Goal: Obtain resource: Obtain resource

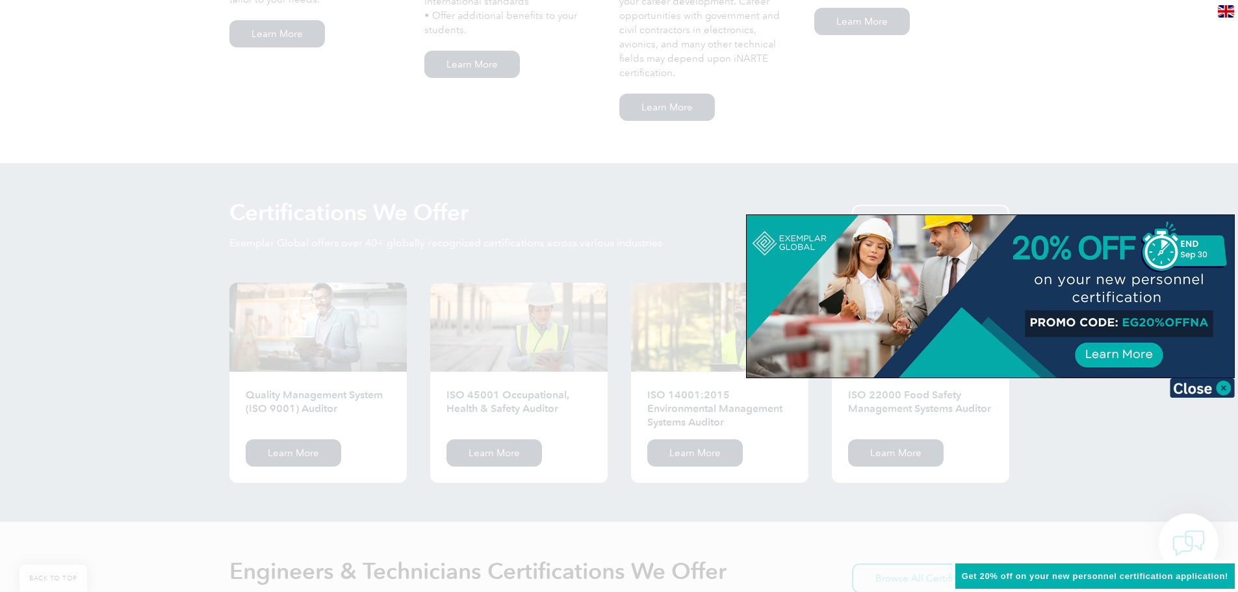
scroll to position [1300, 0]
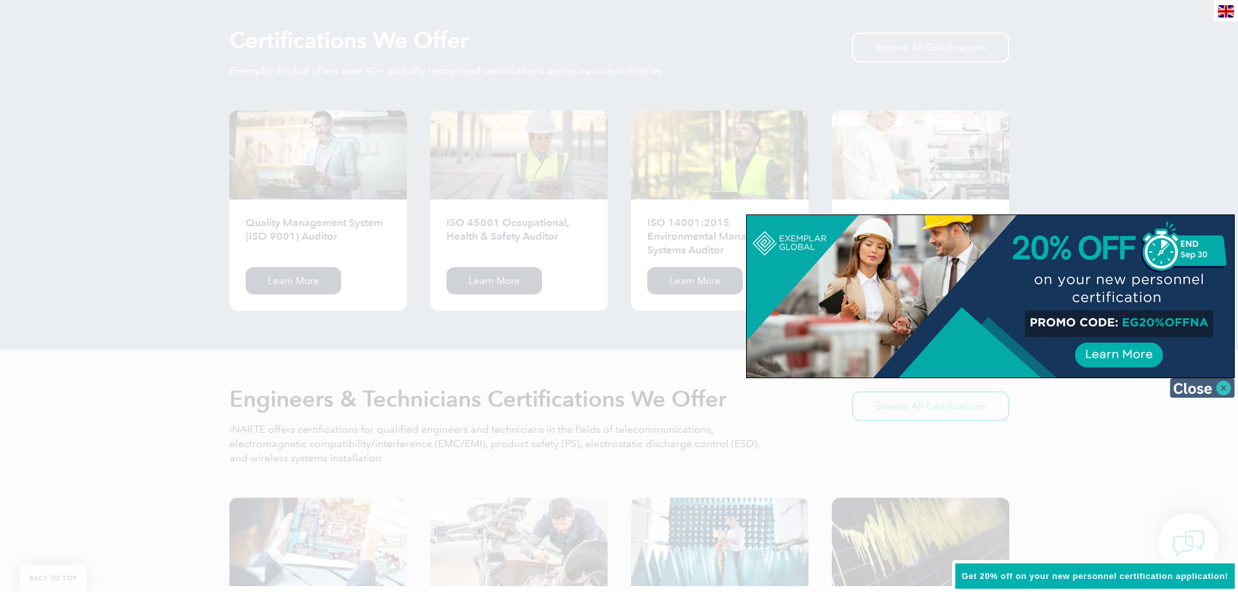
click at [1194, 385] on img at bounding box center [1202, 387] width 65 height 19
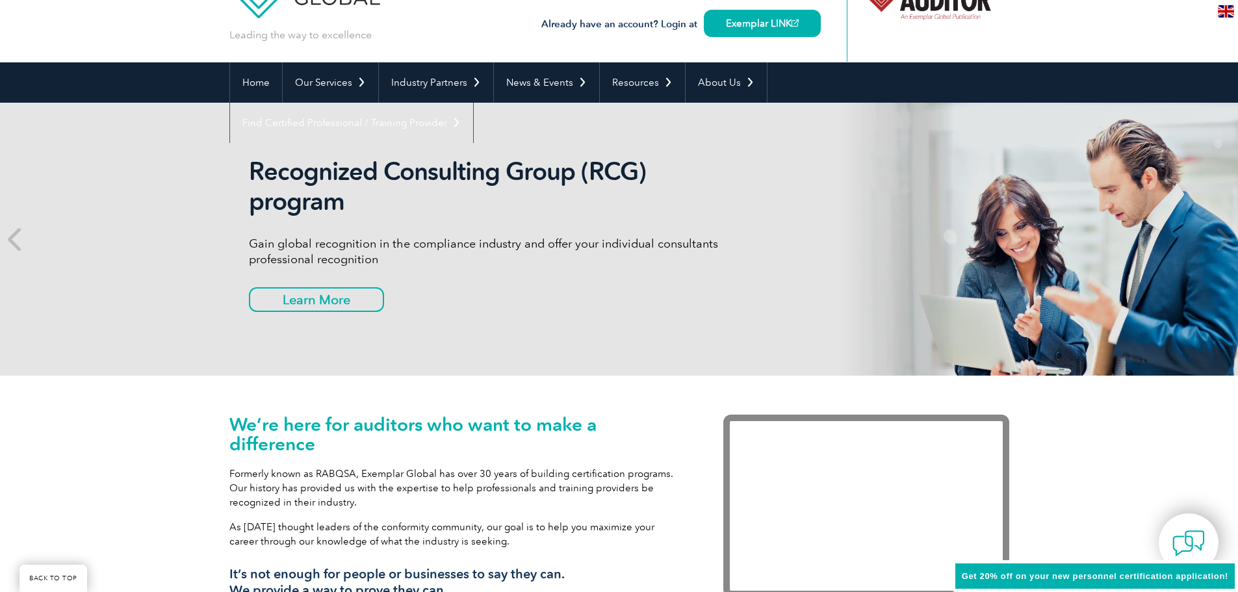
scroll to position [0, 0]
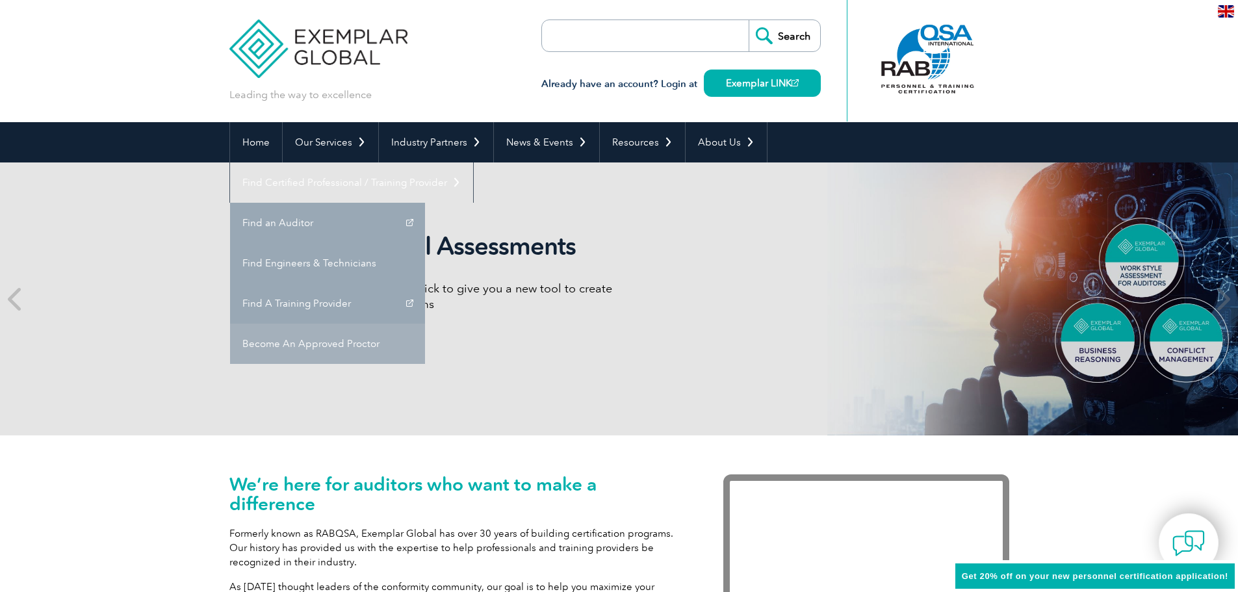
click at [425, 324] on link "Become An Approved Proctor" at bounding box center [327, 344] width 195 height 40
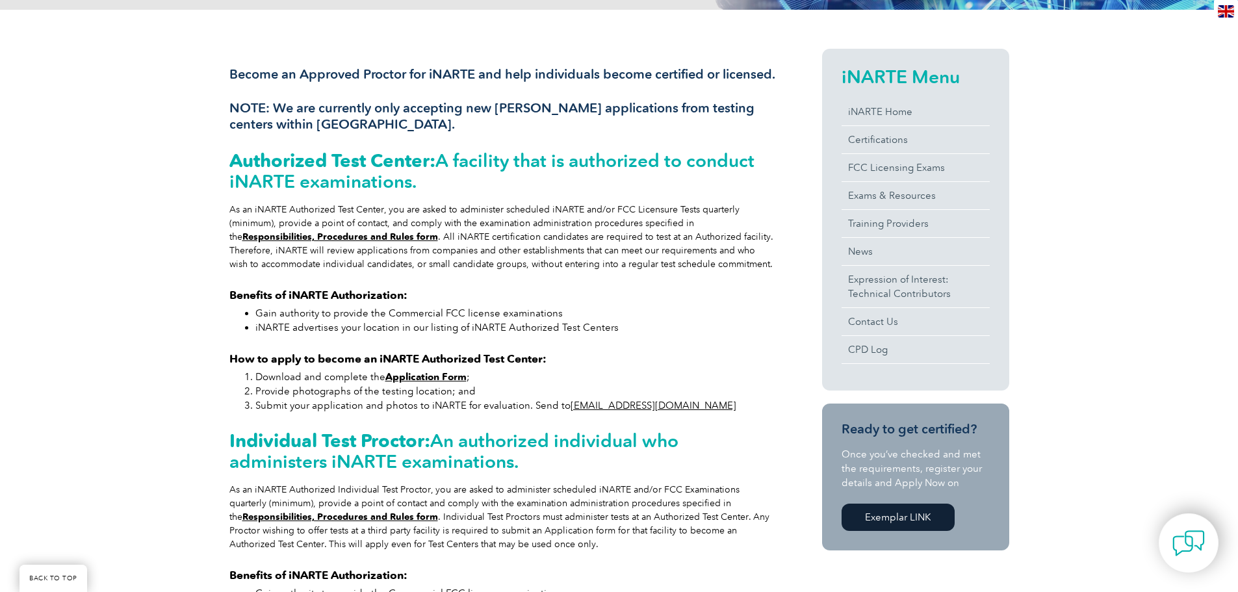
scroll to position [277, 0]
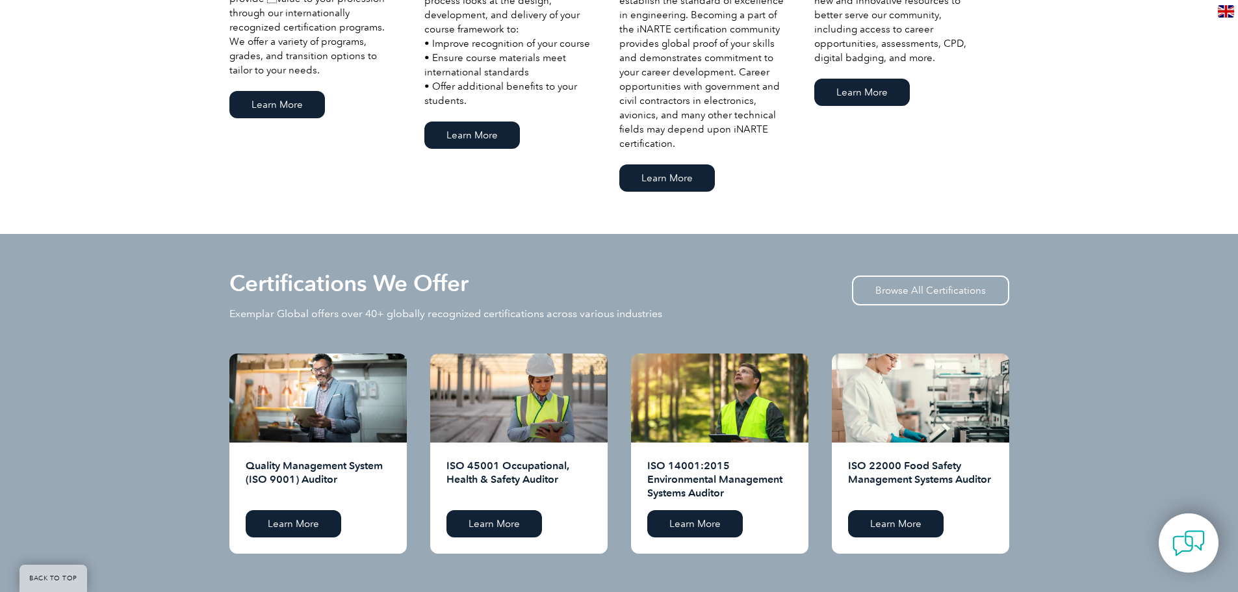
scroll to position [1235, 0]
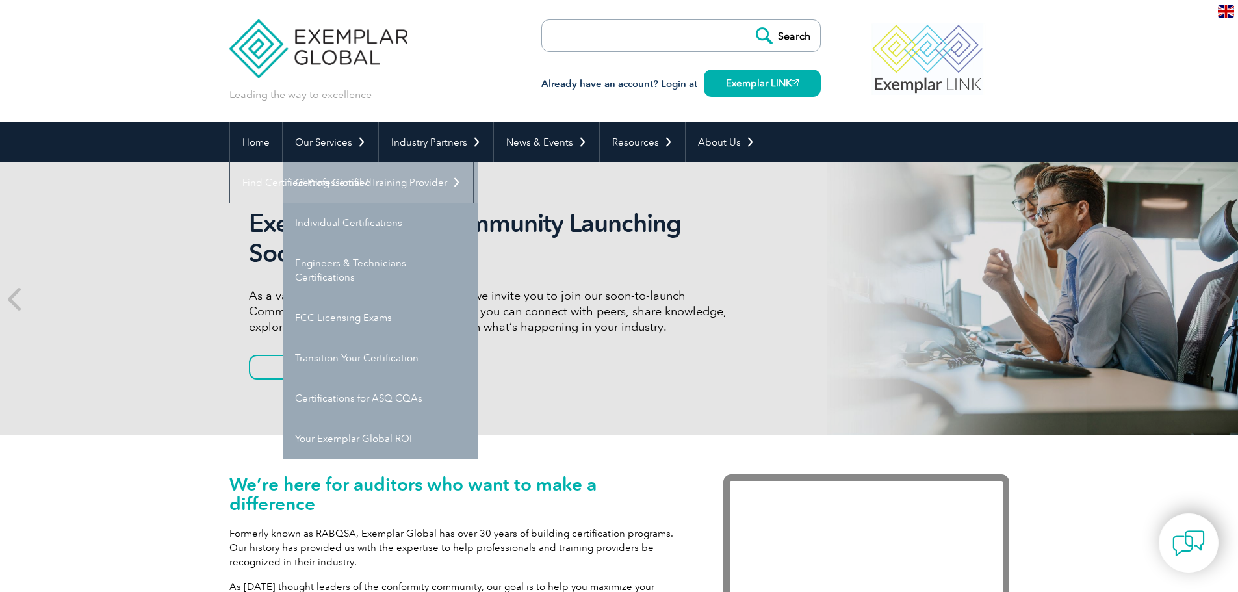
click at [350, 182] on link "Getting Certified" at bounding box center [380, 182] width 195 height 40
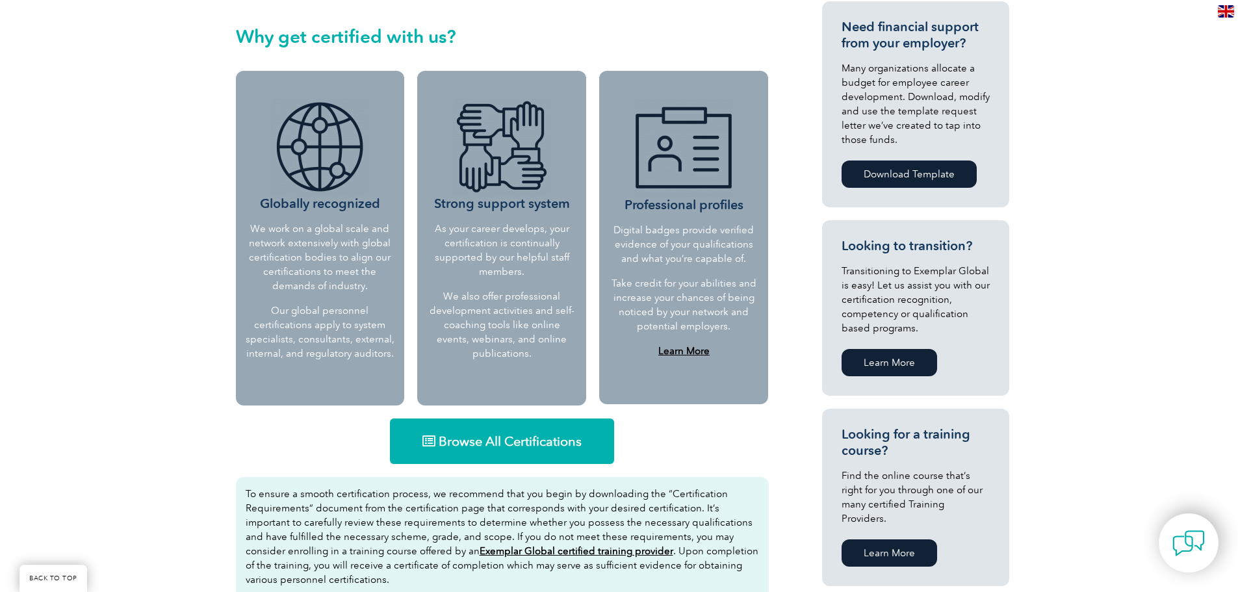
scroll to position [520, 0]
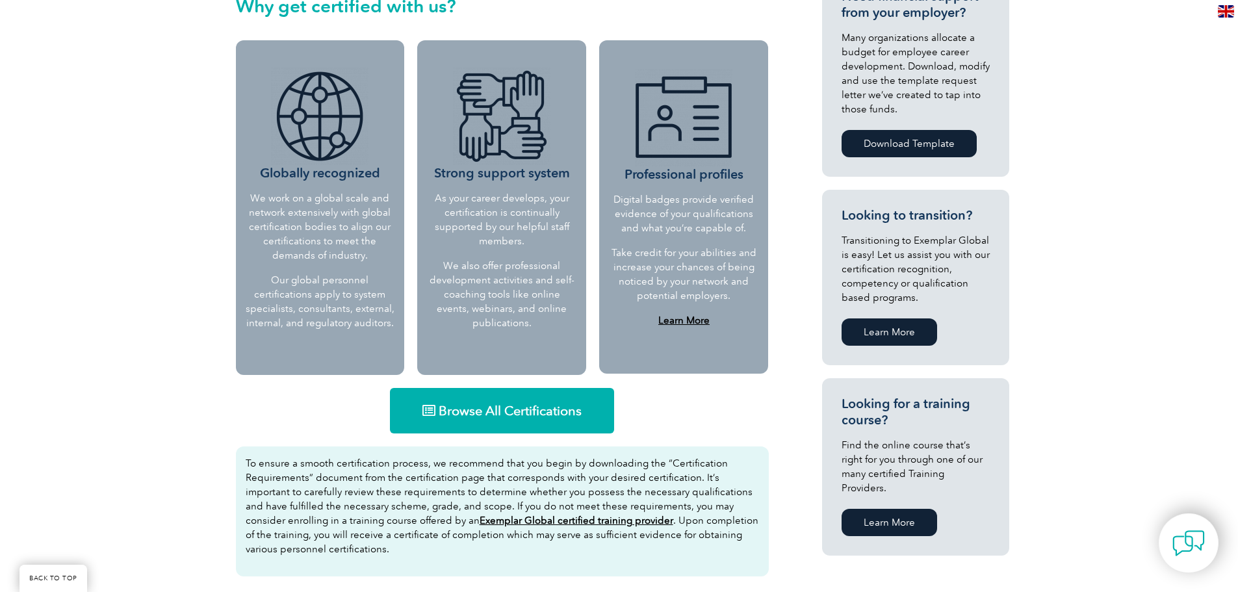
click at [532, 433] on link "Browse All Certifications" at bounding box center [502, 410] width 224 height 45
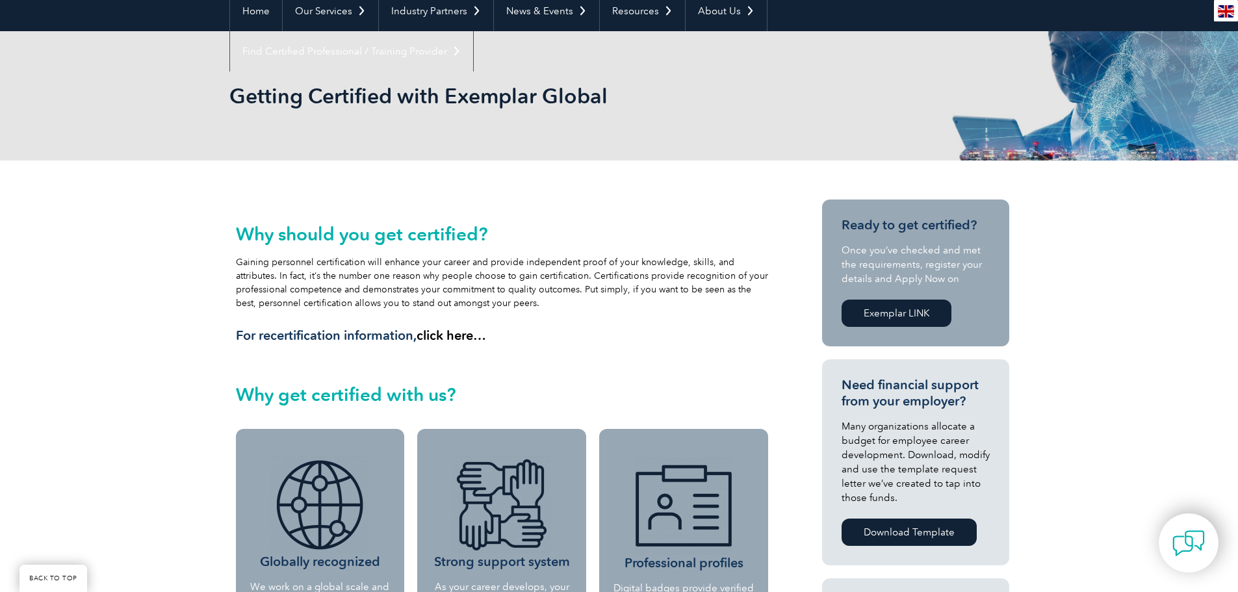
scroll to position [130, 0]
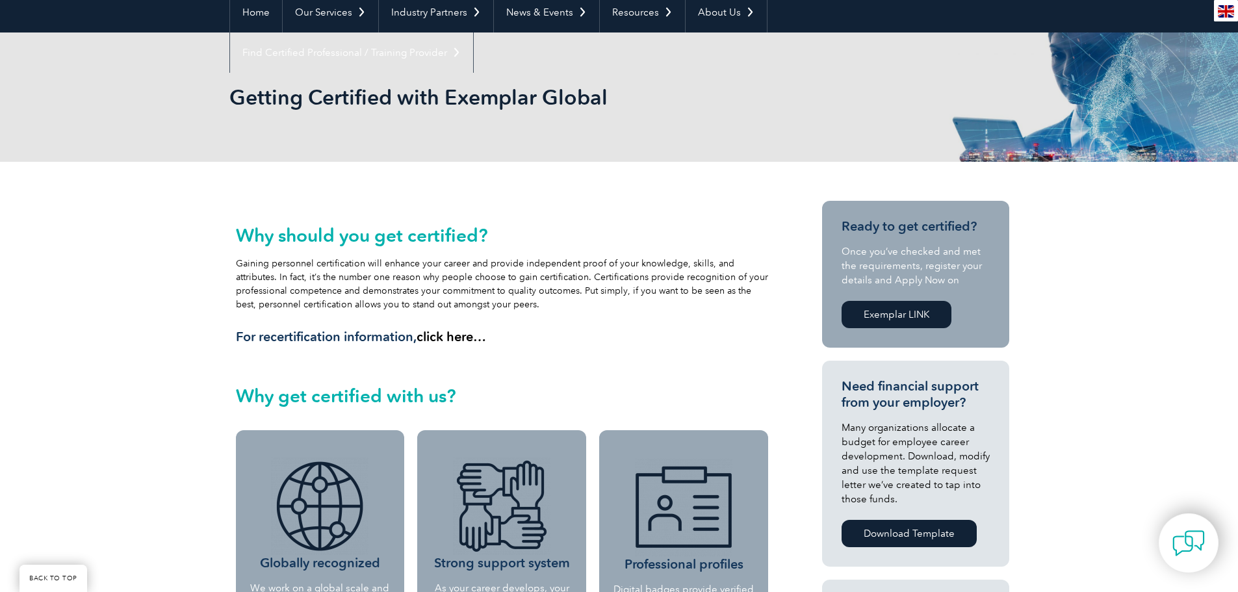
click at [885, 315] on link "Exemplar LINK" at bounding box center [897, 314] width 110 height 27
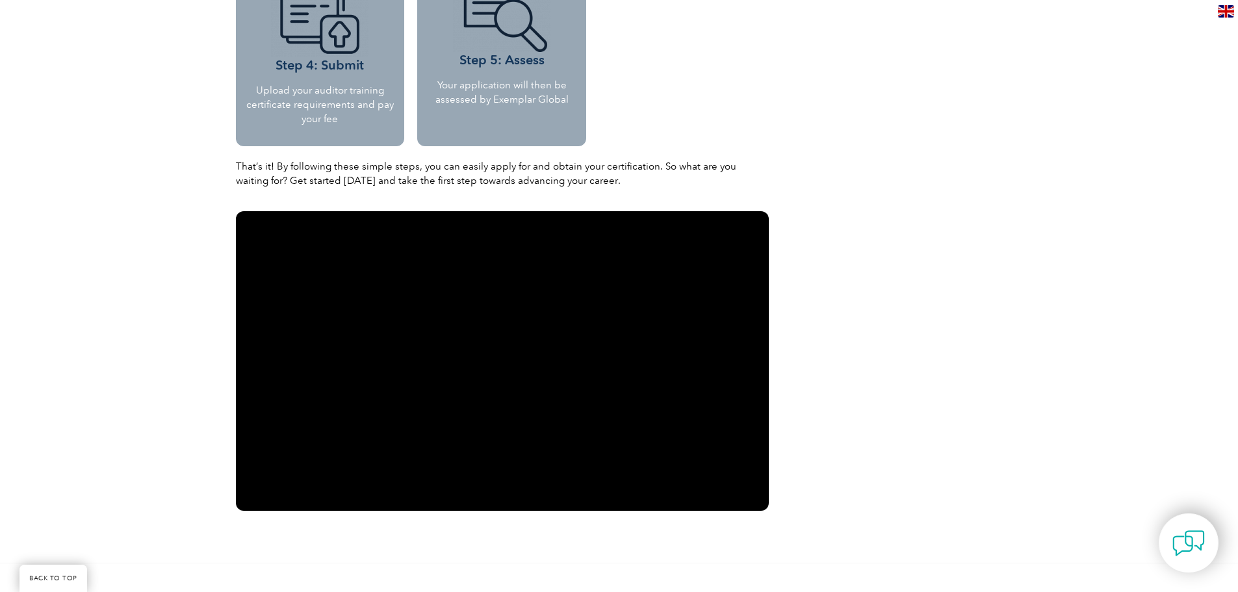
scroll to position [1560, 0]
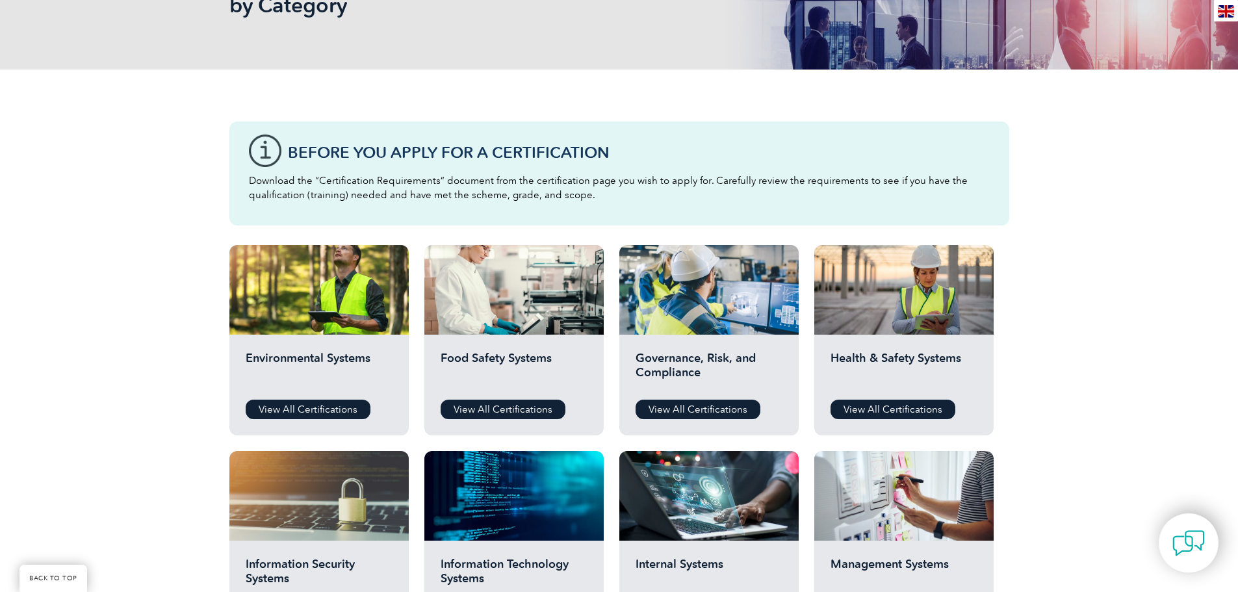
scroll to position [260, 0]
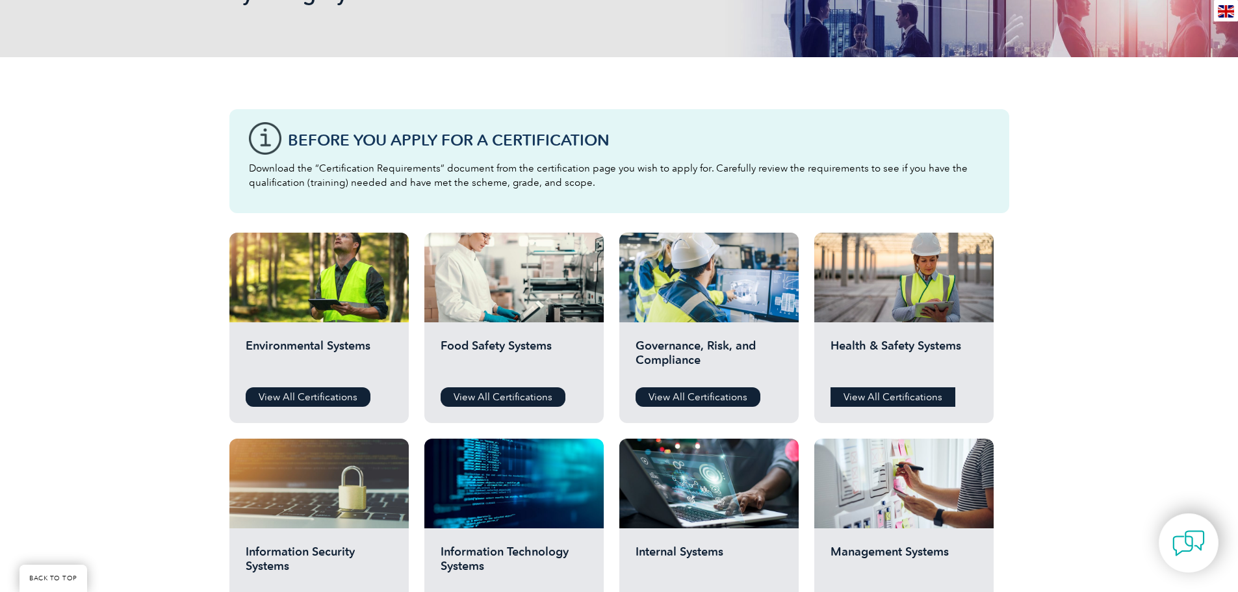
click at [881, 400] on link "View All Certifications" at bounding box center [893, 396] width 125 height 19
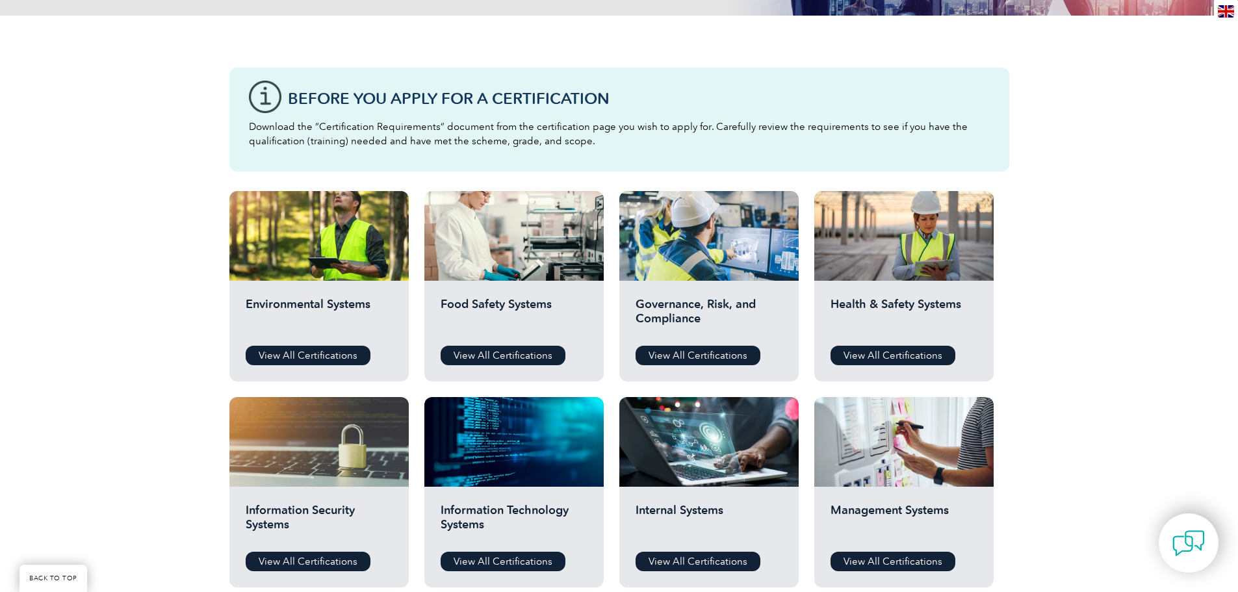
scroll to position [325, 0]
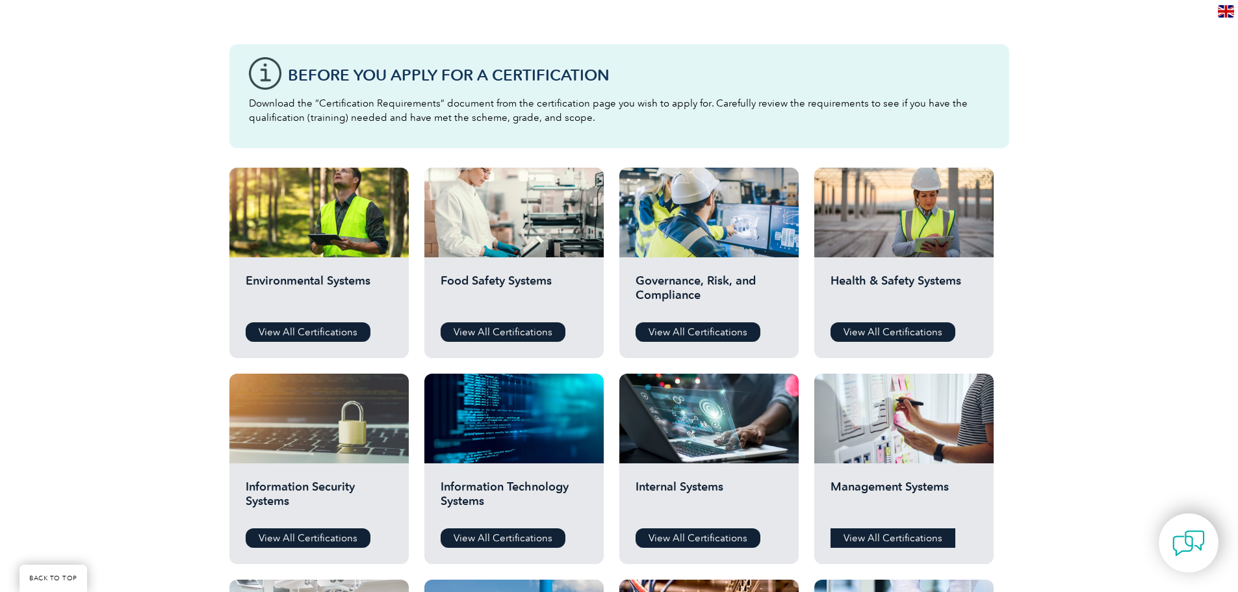
click at [920, 536] on link "View All Certifications" at bounding box center [893, 537] width 125 height 19
click at [890, 326] on link "View All Certifications" at bounding box center [893, 331] width 125 height 19
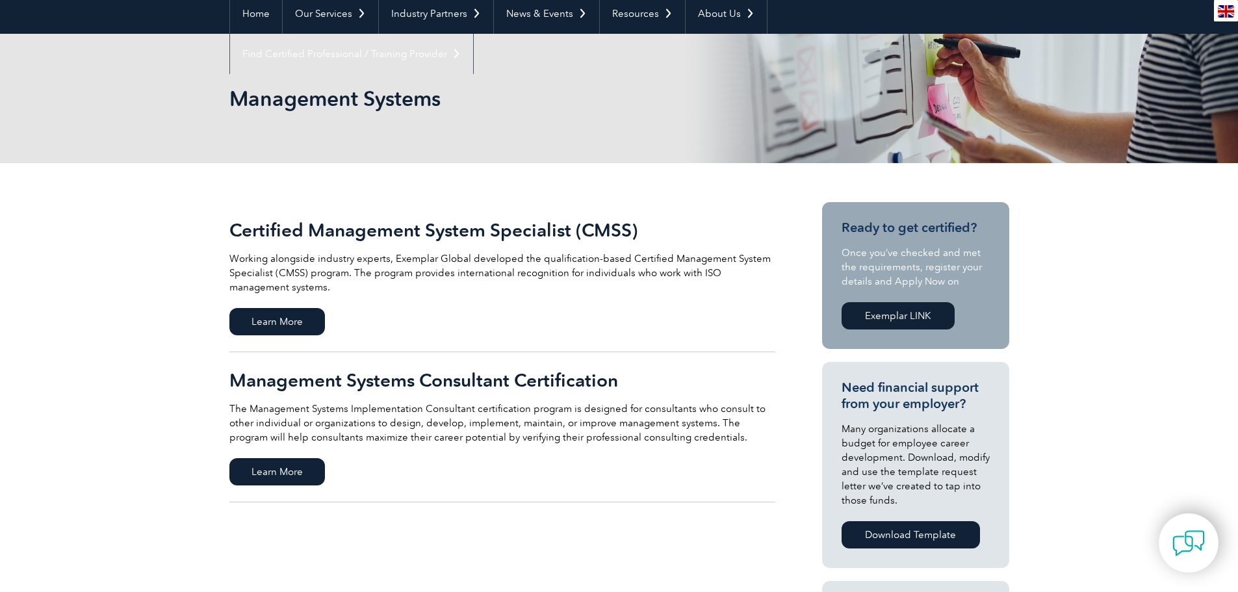
scroll to position [130, 0]
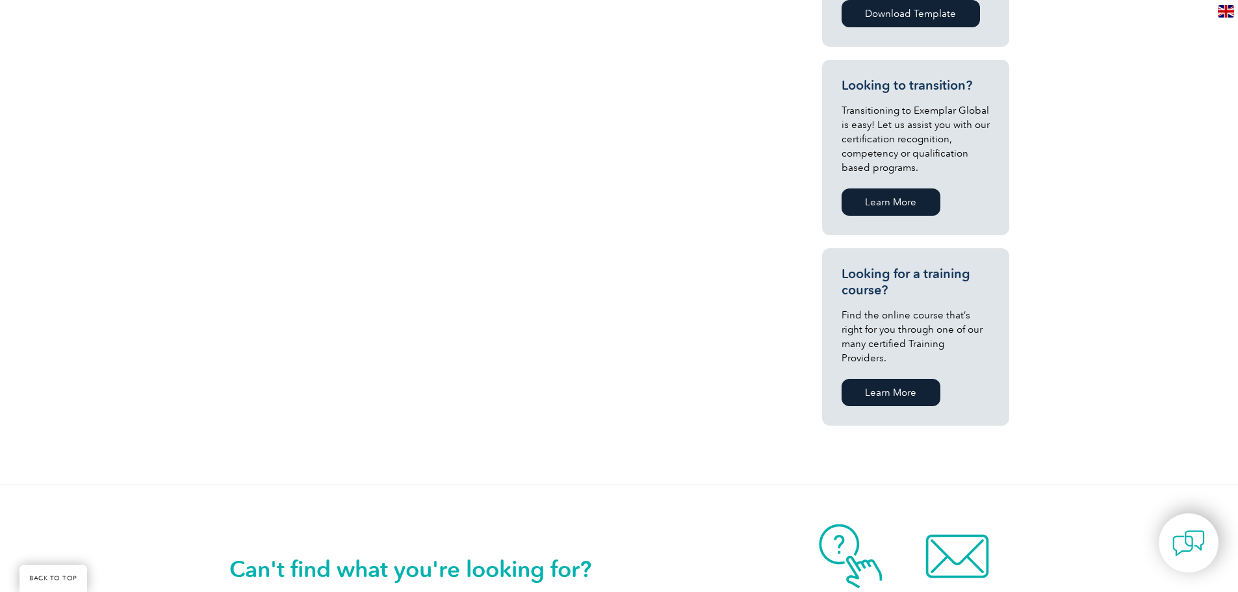
scroll to position [195, 0]
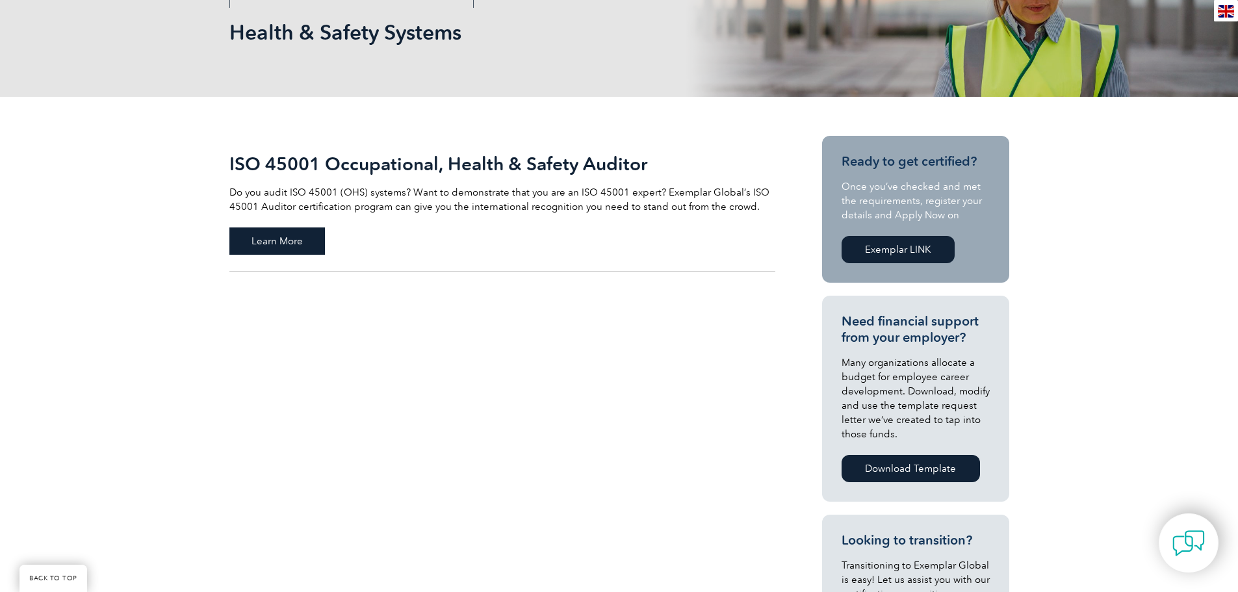
click at [273, 240] on span "Learn More" at bounding box center [277, 240] width 96 height 27
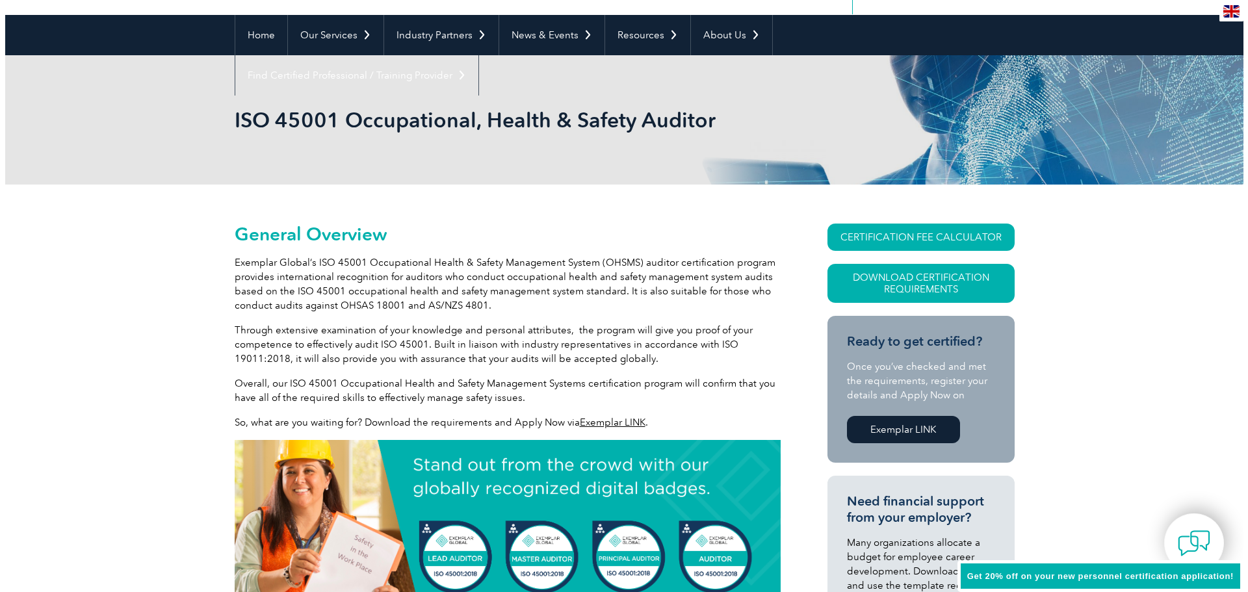
scroll to position [130, 0]
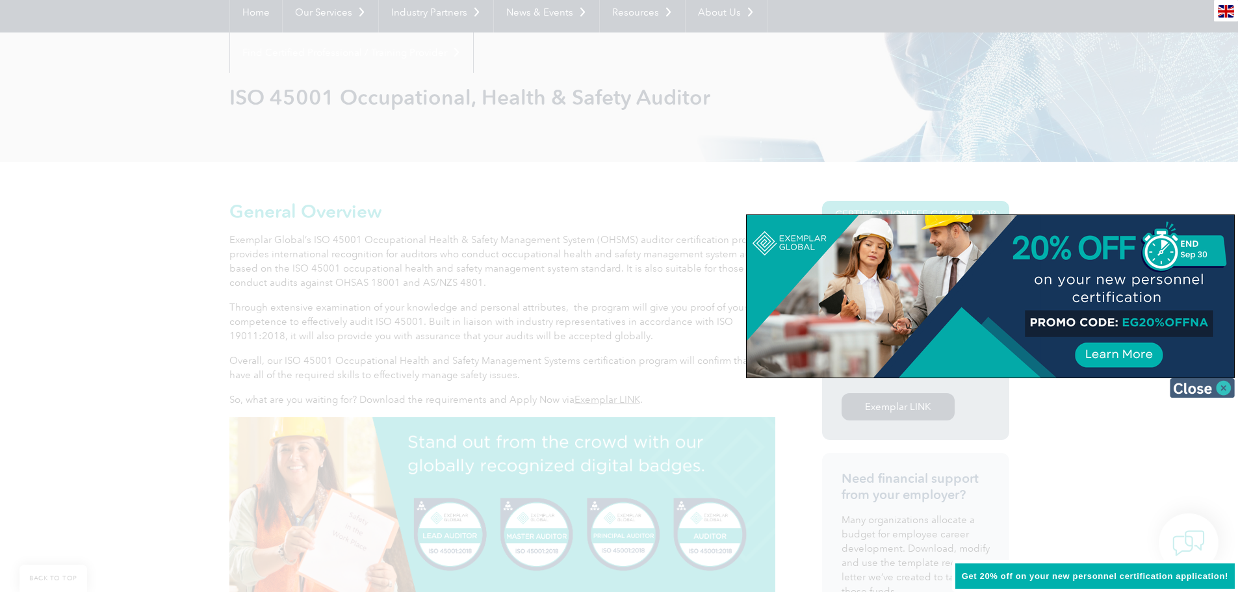
click at [1192, 390] on img at bounding box center [1202, 387] width 65 height 19
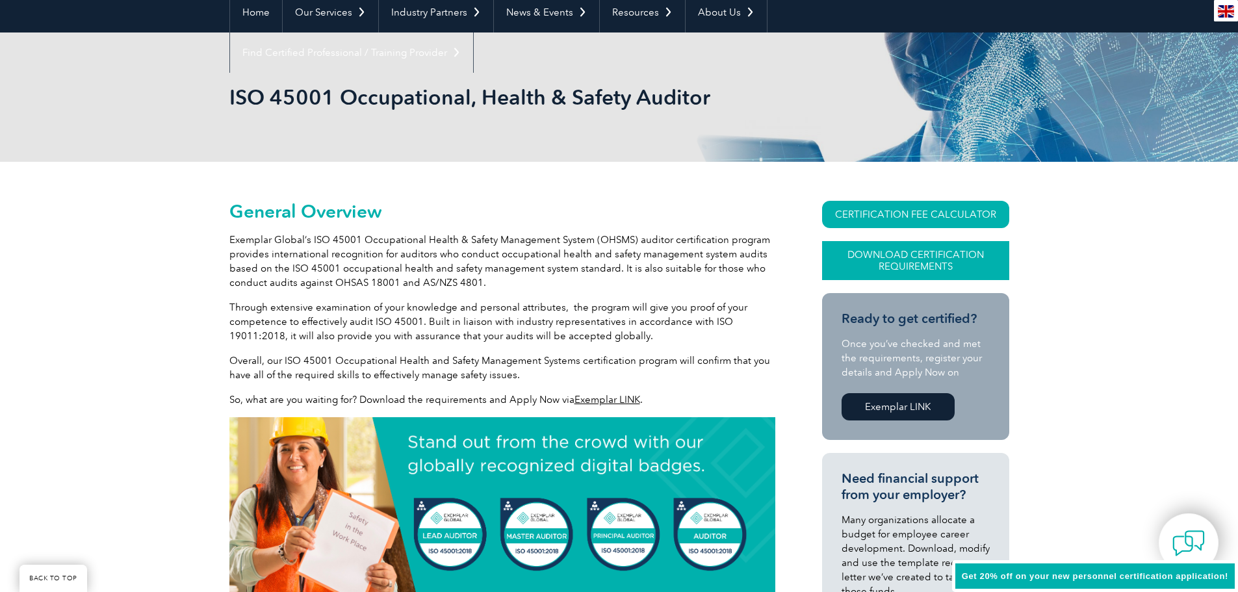
click at [904, 262] on link "Download Certification Requirements" at bounding box center [915, 260] width 187 height 39
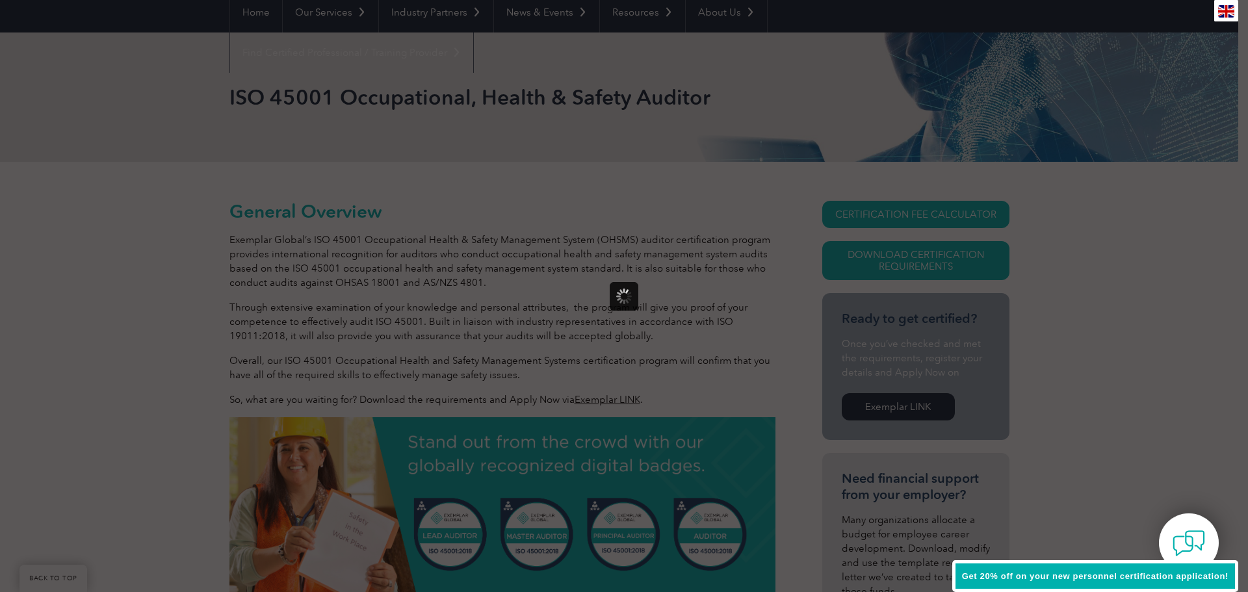
scroll to position [0, 0]
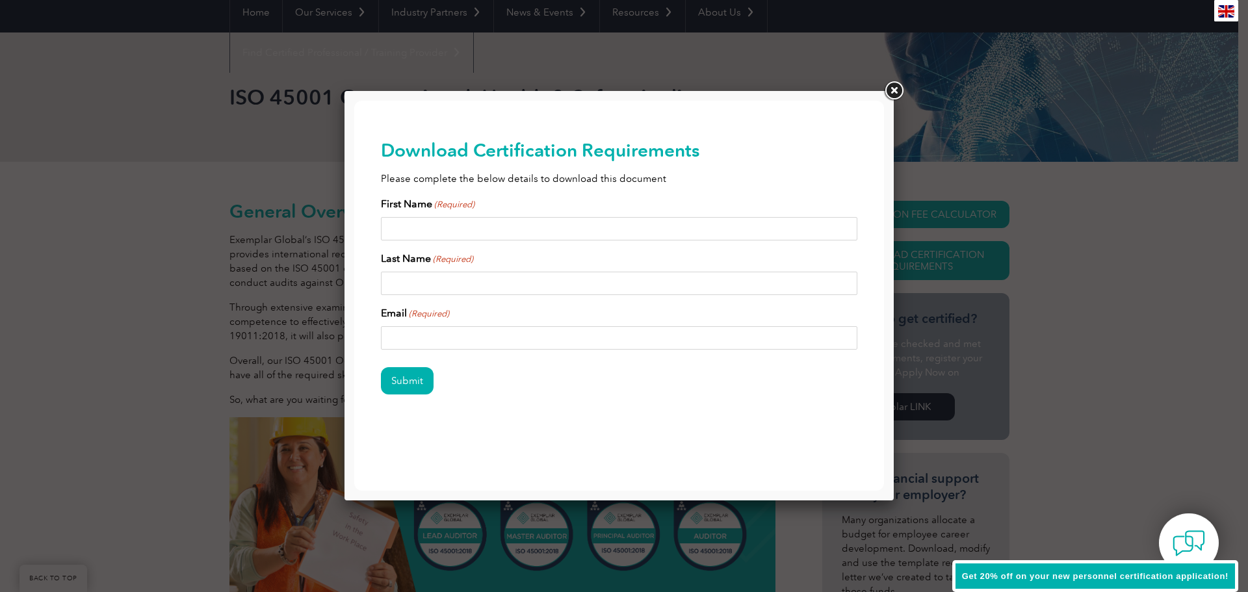
click at [502, 226] on input "First Name (Required)" at bounding box center [619, 228] width 477 height 23
type input "Matt"
type input "Elkington"
type input "mattelkington@outlook.com"
click at [415, 385] on input "Submit" at bounding box center [407, 380] width 53 height 27
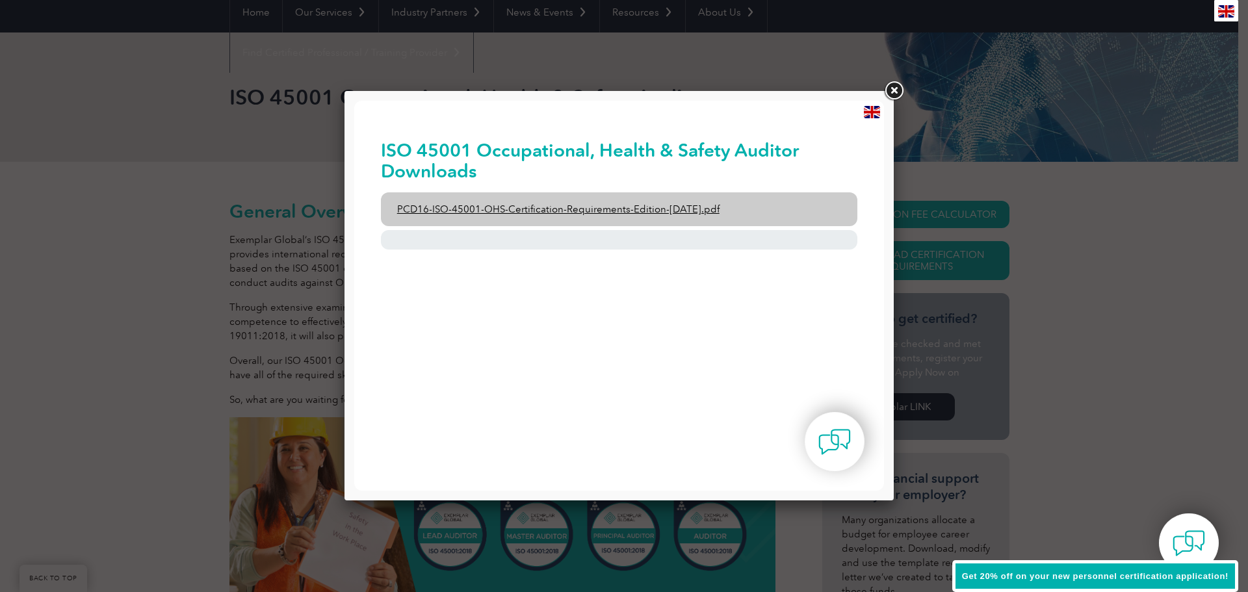
click at [584, 214] on link "PCD16-ISO-45001-OHS-Certification-Requirements-Edition-2-April-2022.pdf" at bounding box center [619, 209] width 477 height 34
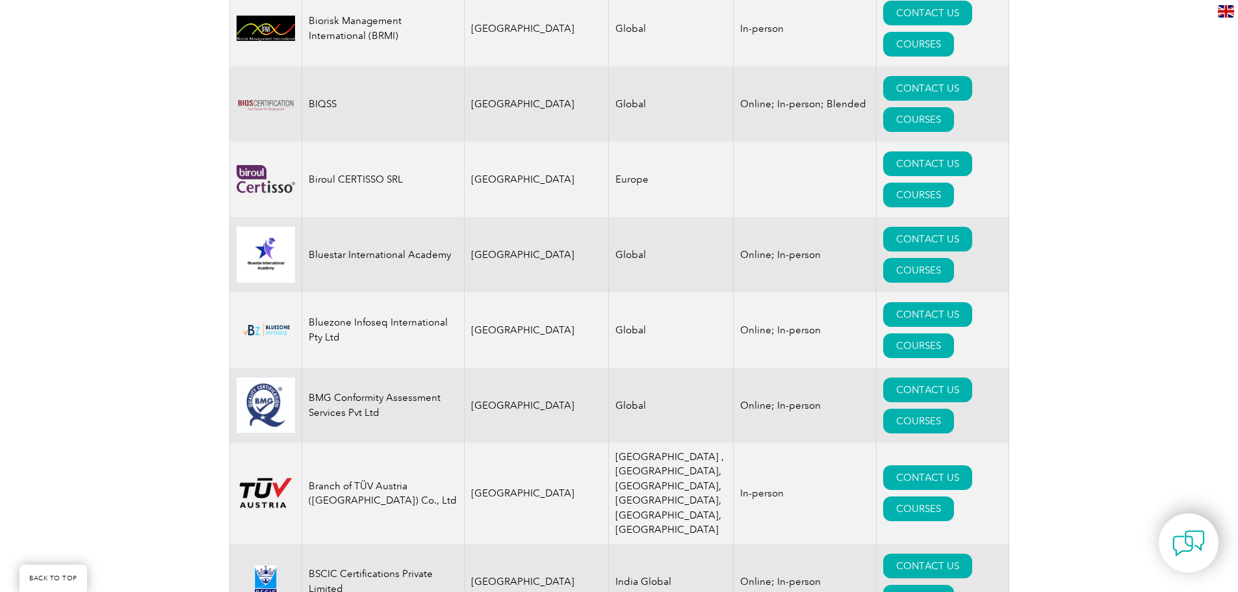
scroll to position [2535, 0]
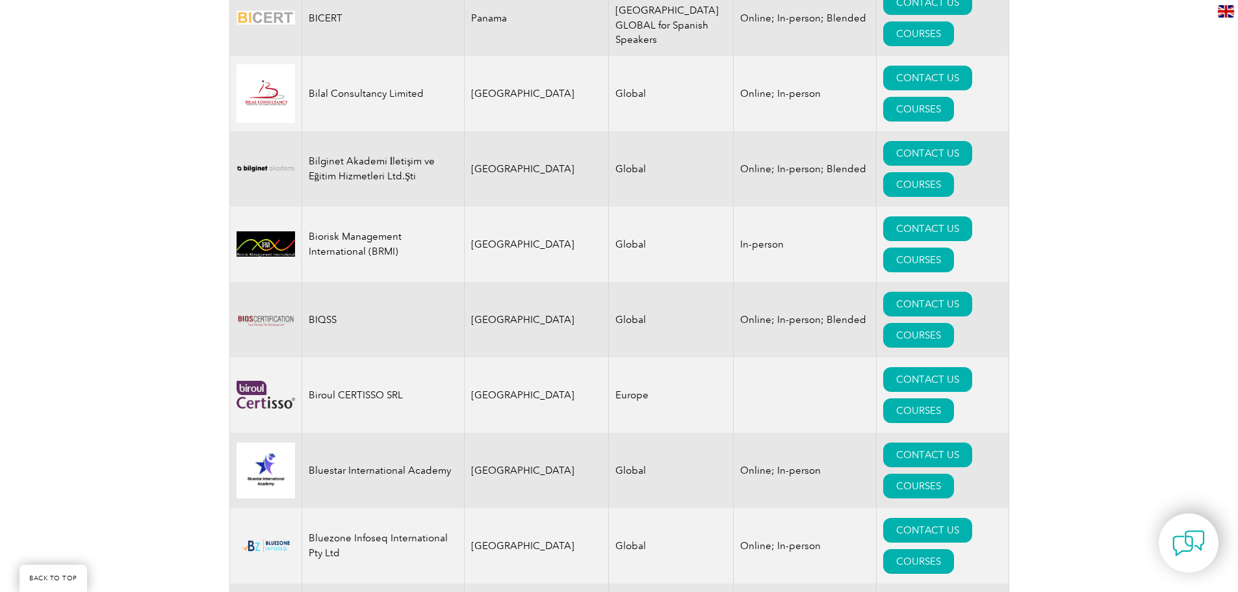
drag, startPoint x: 515, startPoint y: 329, endPoint x: 453, endPoint y: 327, distance: 61.8
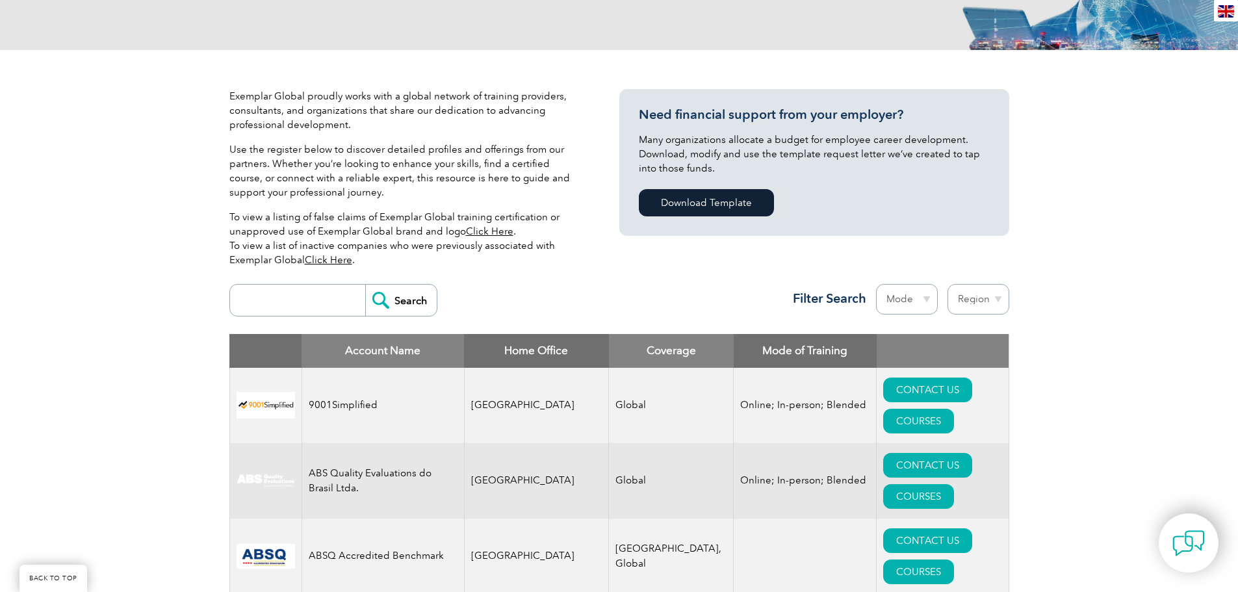
scroll to position [260, 0]
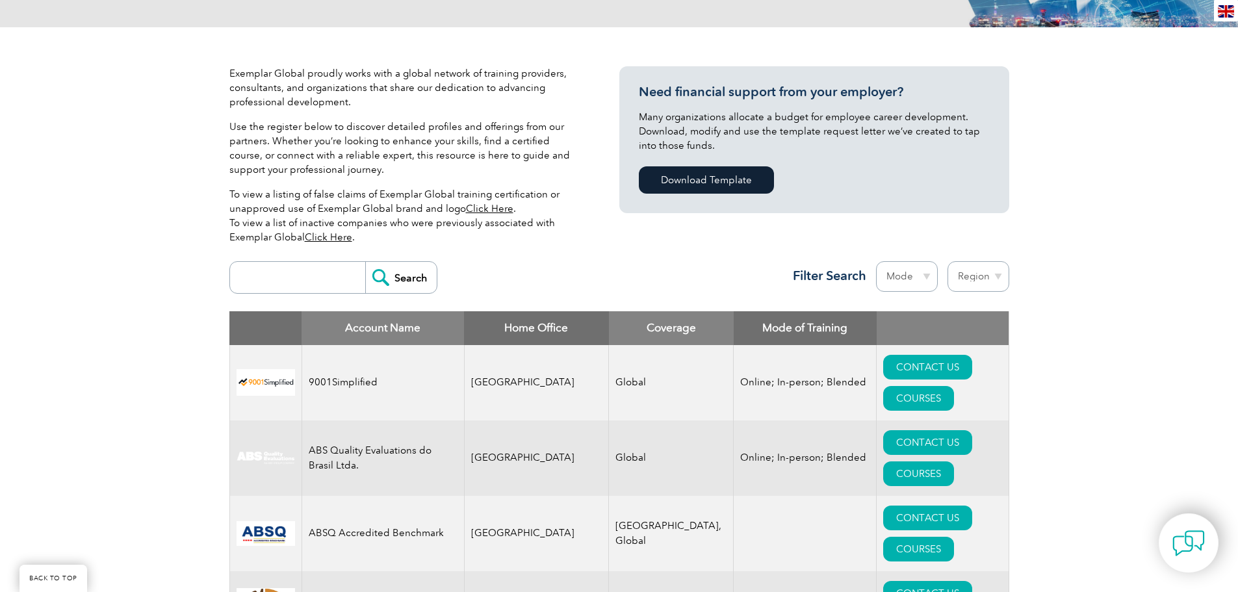
click at [911, 279] on select "Mode Online In-person Blended" at bounding box center [907, 276] width 62 height 31
click at [970, 276] on select "Region Australia Bahrain Bangladesh Brazil Canada Colombia Dominican Republic E…" at bounding box center [979, 276] width 62 height 31
select select "[GEOGRAPHIC_DATA]"
click at [948, 261] on select "Region Australia Bahrain Bangladesh Brazil Canada Colombia Dominican Republic E…" at bounding box center [979, 276] width 62 height 31
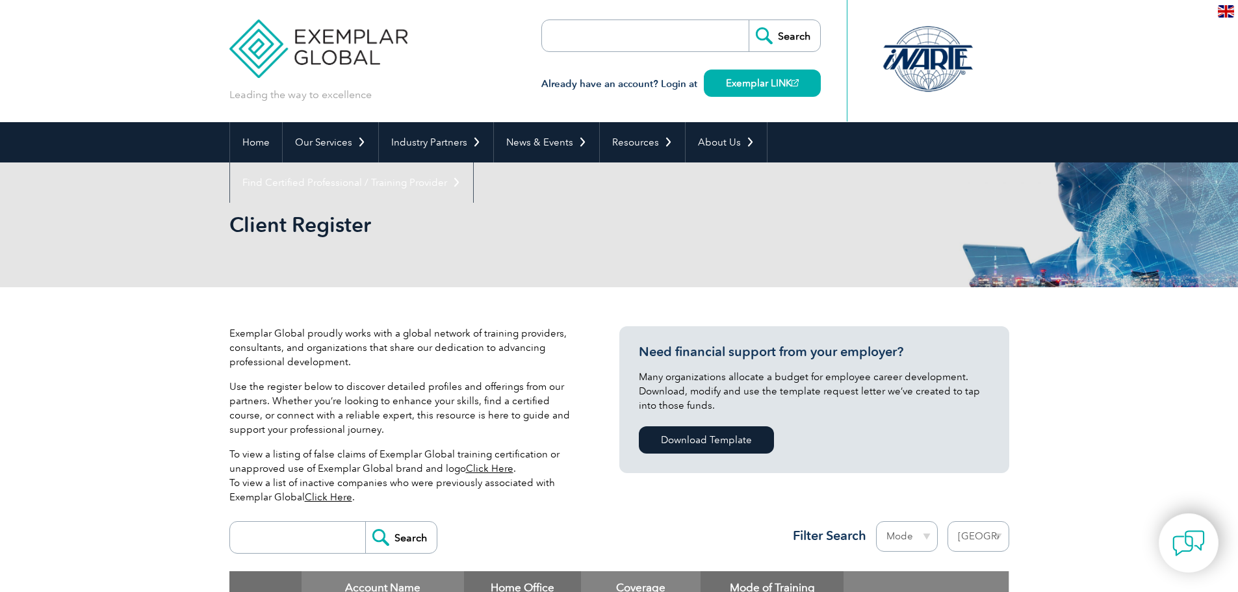
select select "[GEOGRAPHIC_DATA]"
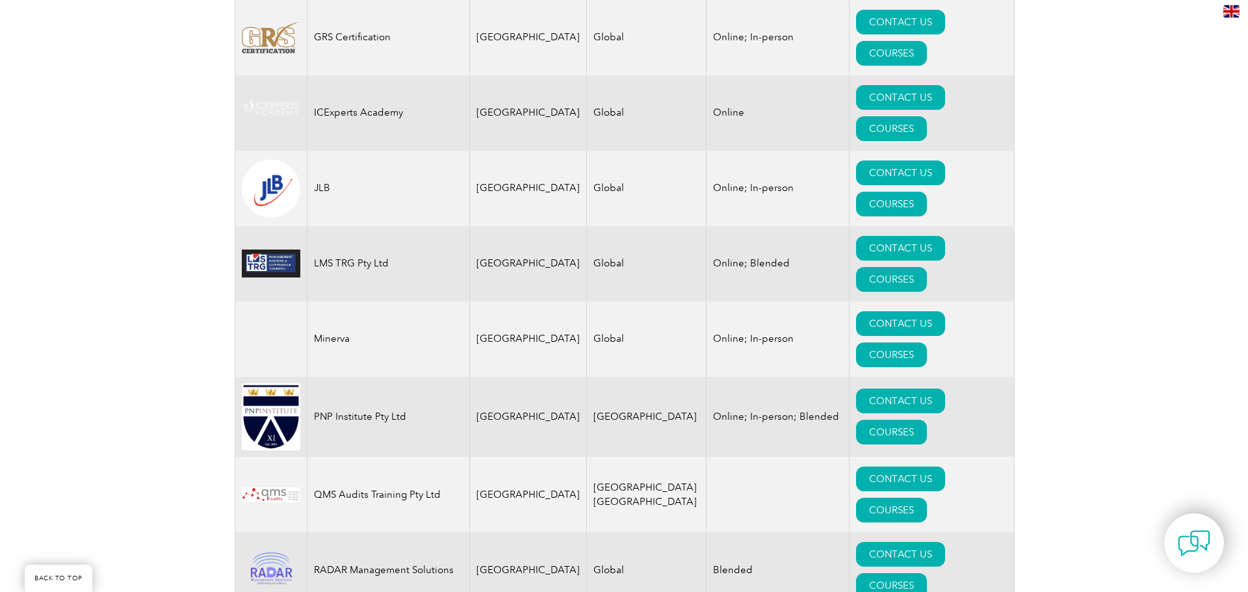
scroll to position [1365, 0]
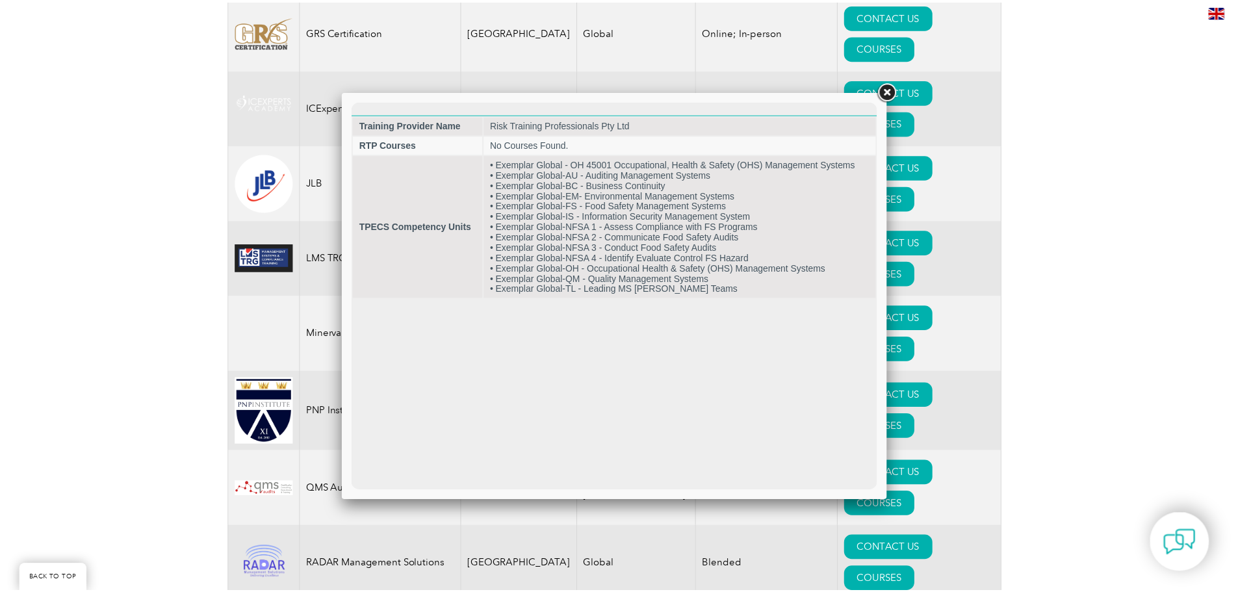
scroll to position [0, 0]
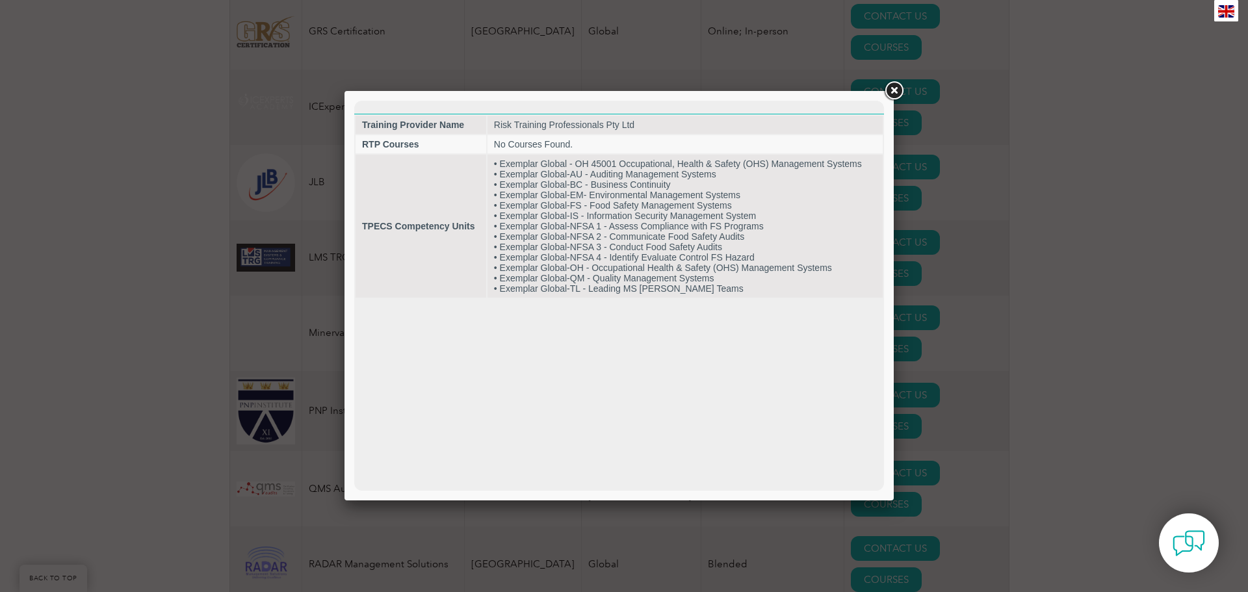
click at [890, 91] on link at bounding box center [893, 90] width 23 height 23
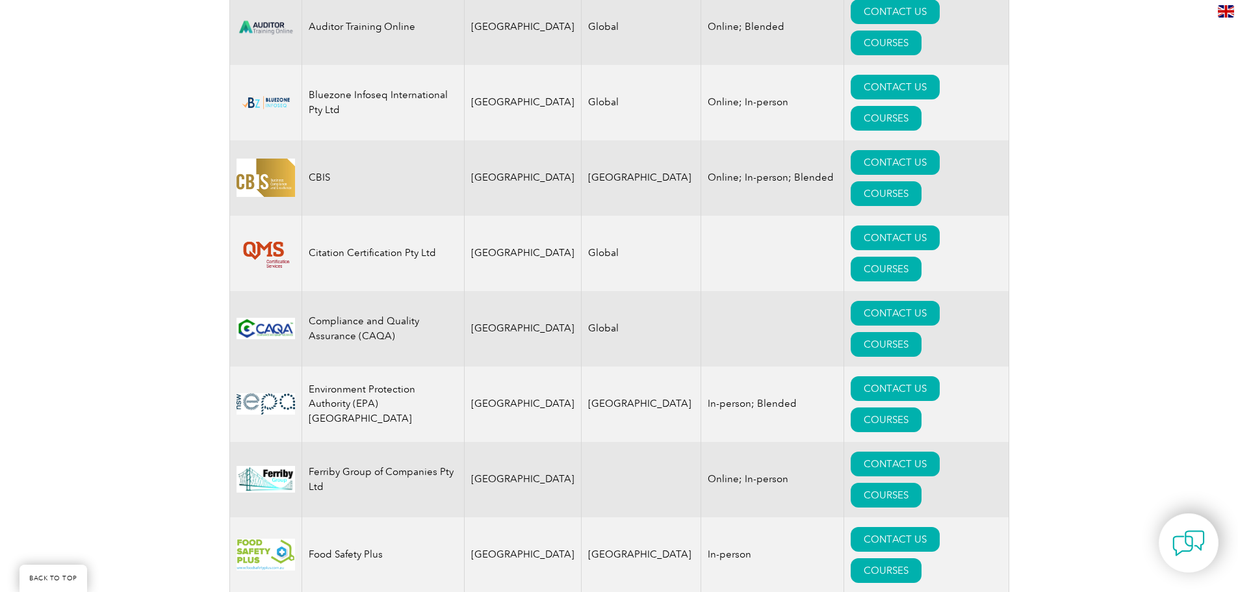
scroll to position [520, 0]
